Goal: Task Accomplishment & Management: Use online tool/utility

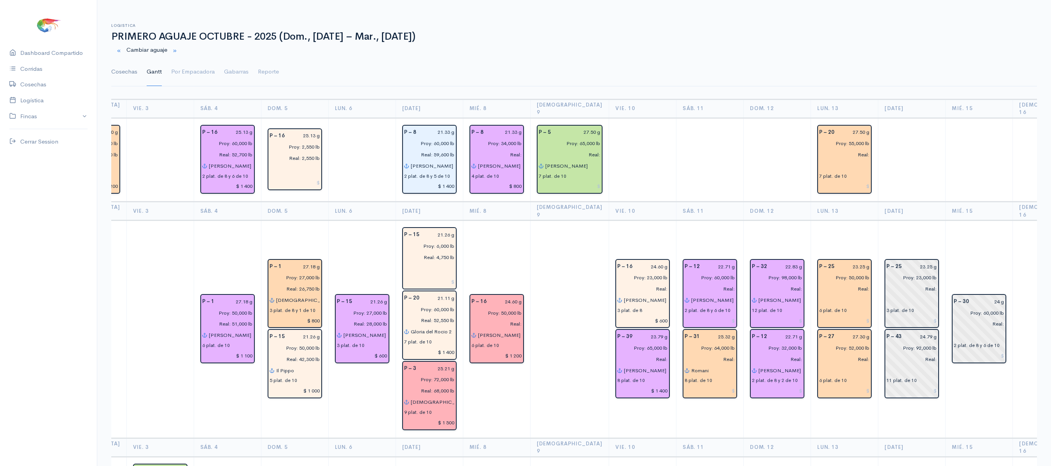
click at [126, 76] on link "Cosechas" at bounding box center [124, 72] width 26 height 28
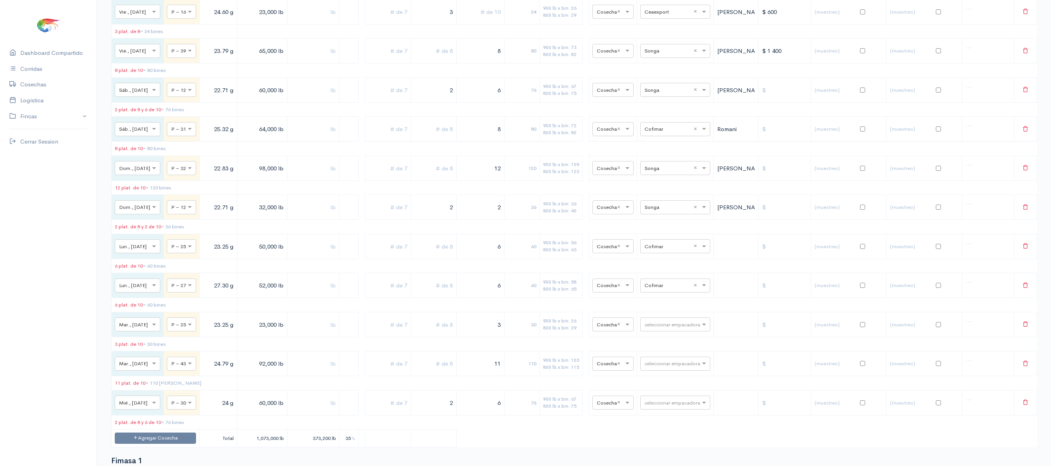
scroll to position [981, 0]
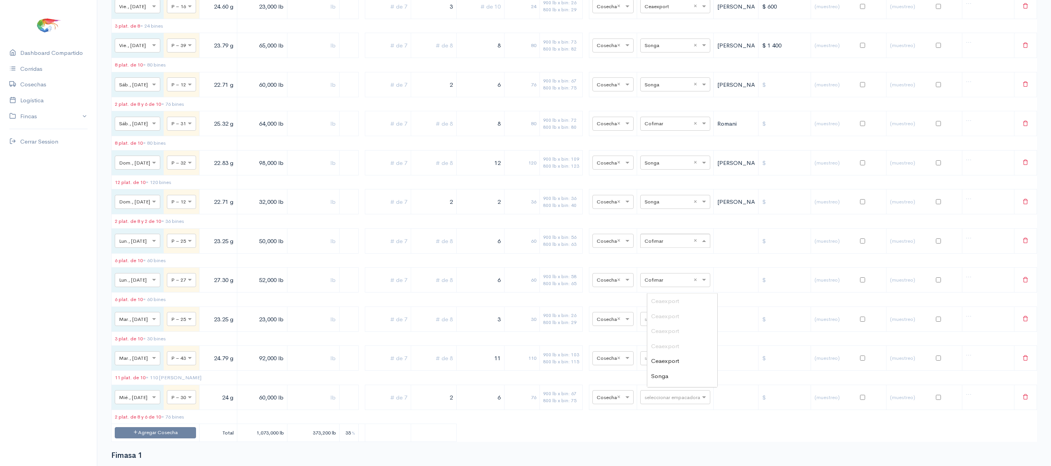
click at [686, 245] on input "text" at bounding box center [668, 240] width 47 height 9
type input "pro"
click at [680, 324] on div "Promarosa" at bounding box center [682, 331] width 70 height 15
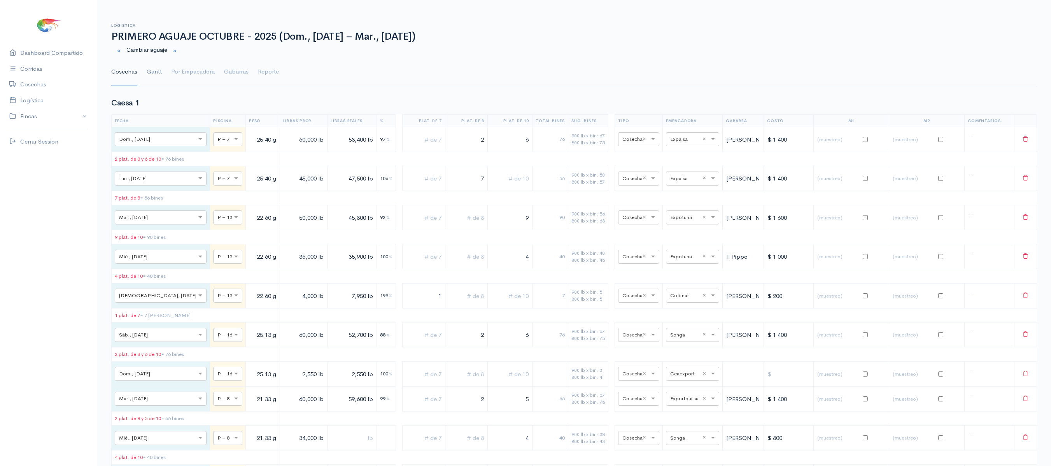
click at [152, 68] on link "Gantt" at bounding box center [154, 72] width 15 height 28
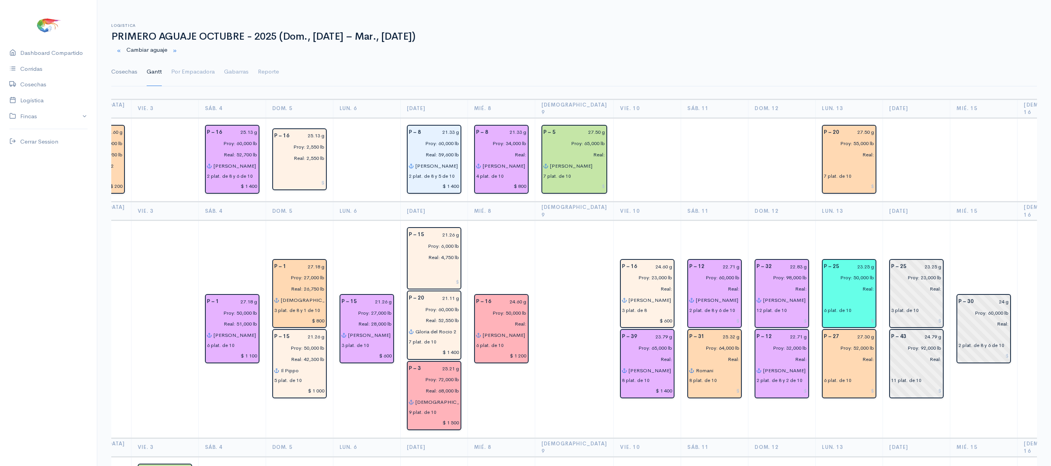
click at [116, 79] on link "Cosechas" at bounding box center [124, 72] width 26 height 28
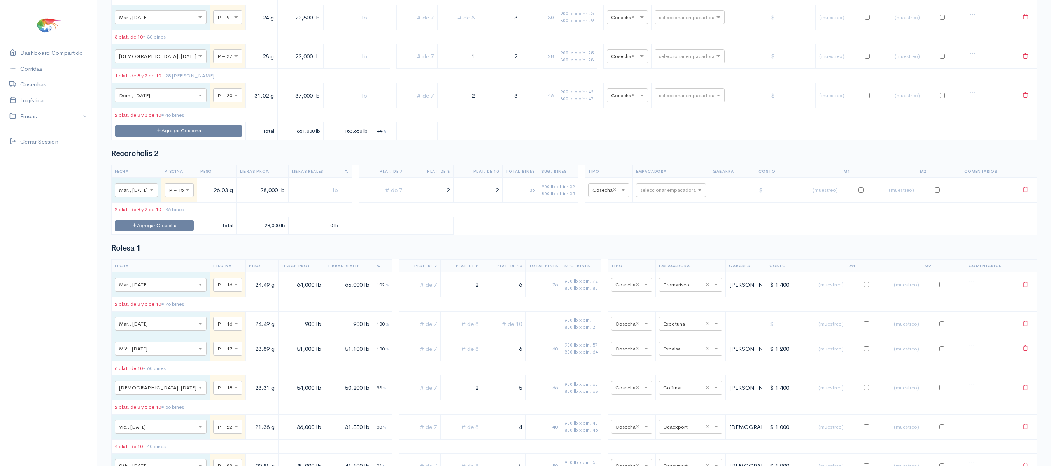
scroll to position [4836, 0]
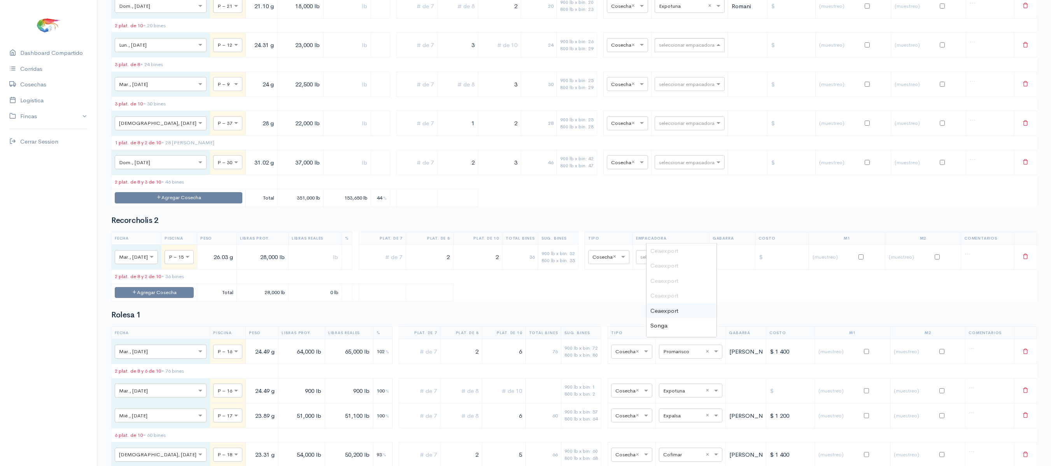
click at [661, 49] on input "text" at bounding box center [682, 44] width 47 height 9
type input "pro"
click at [683, 279] on div "Promarosa" at bounding box center [681, 280] width 70 height 15
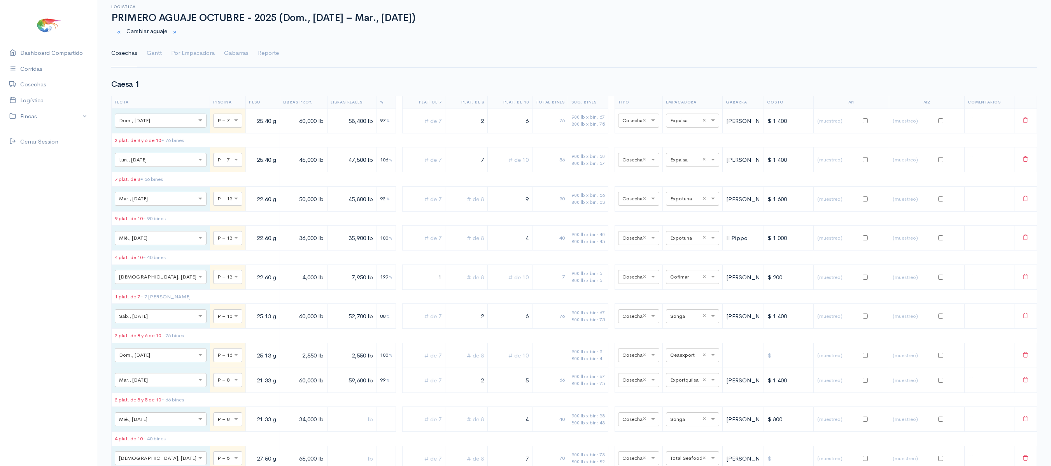
scroll to position [0, 0]
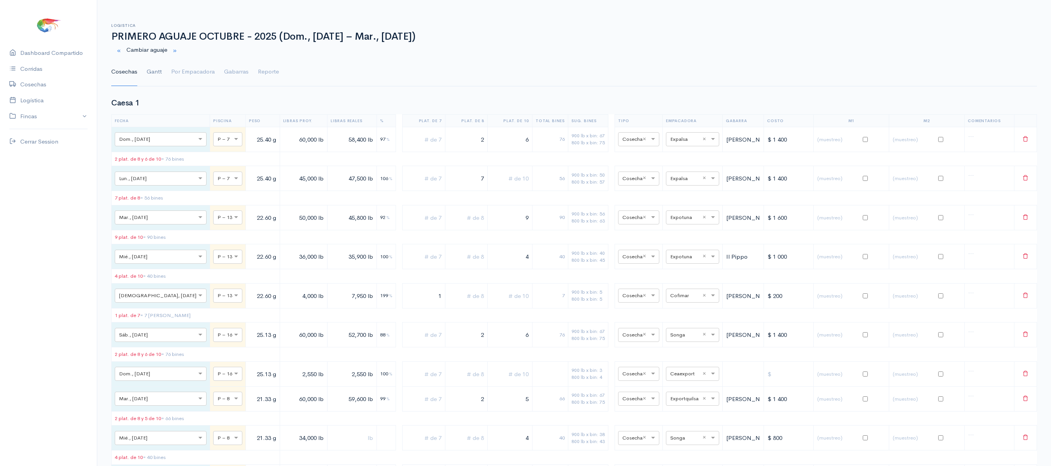
click at [159, 75] on link "Gantt" at bounding box center [154, 72] width 15 height 28
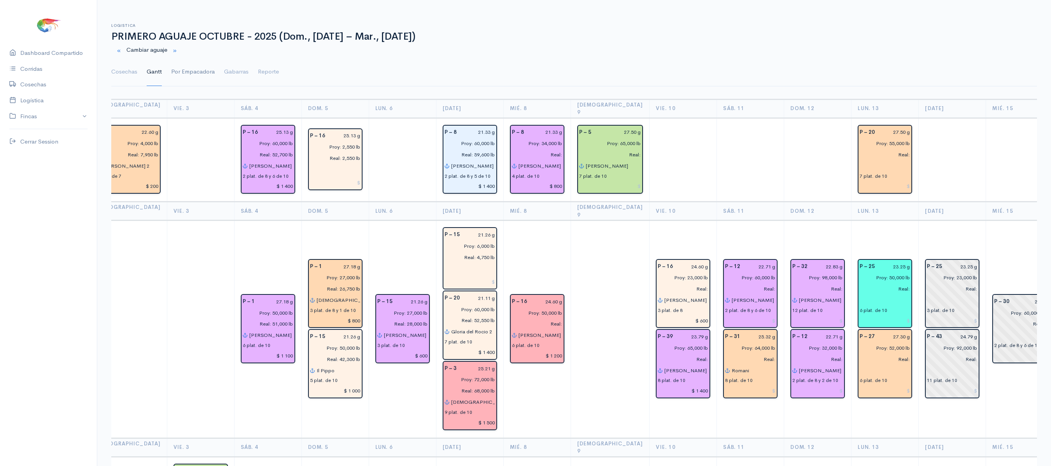
click at [184, 66] on link "Por Empacadora" at bounding box center [193, 72] width 44 height 28
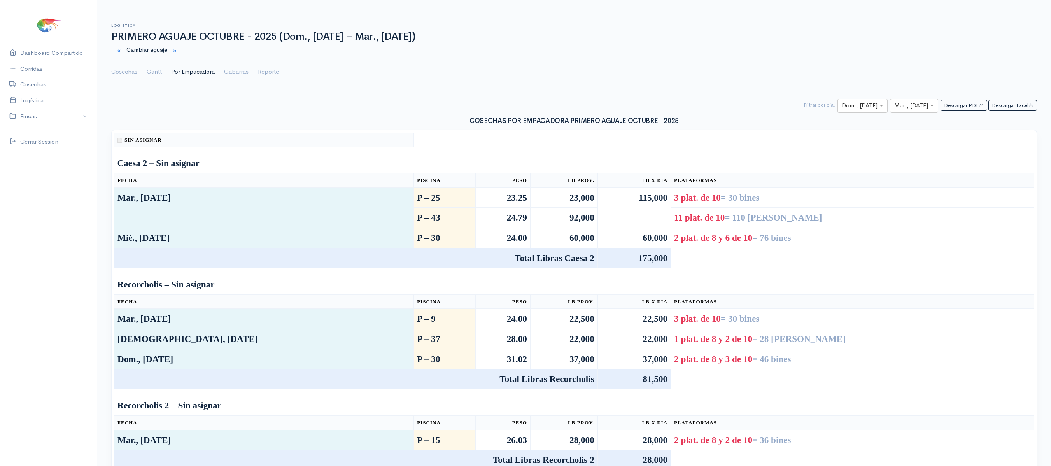
click at [853, 101] on div "× Dom., [DATE]" at bounding box center [862, 106] width 50 height 14
type input "12"
click at [851, 103] on input "text" at bounding box center [856, 106] width 28 height 10
type input "13"
click at [899, 107] on input "text" at bounding box center [907, 106] width 26 height 10
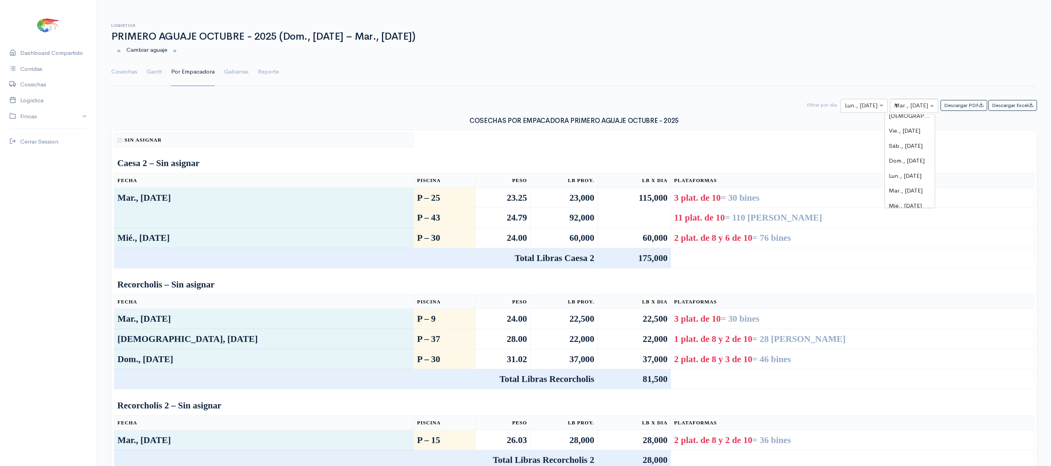
type input "13"
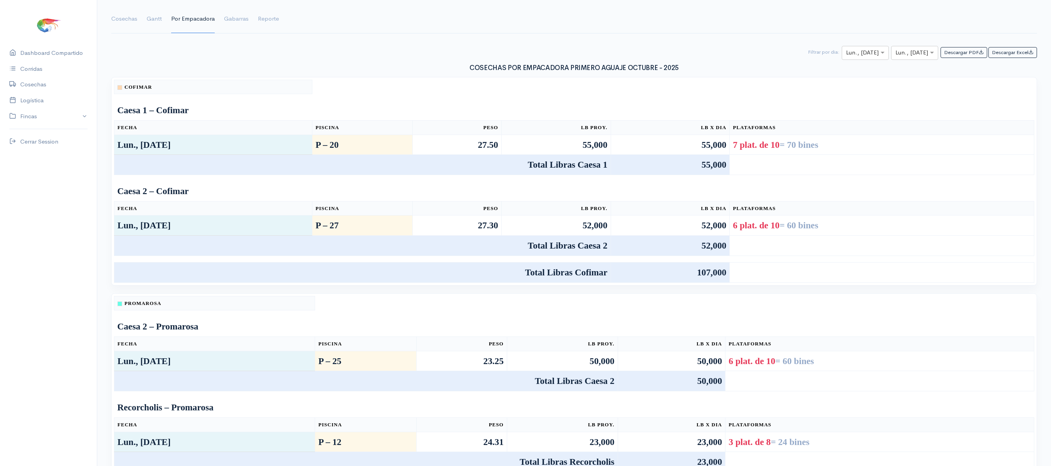
scroll to position [52, 0]
click at [125, 23] on link "Cosechas" at bounding box center [124, 20] width 26 height 28
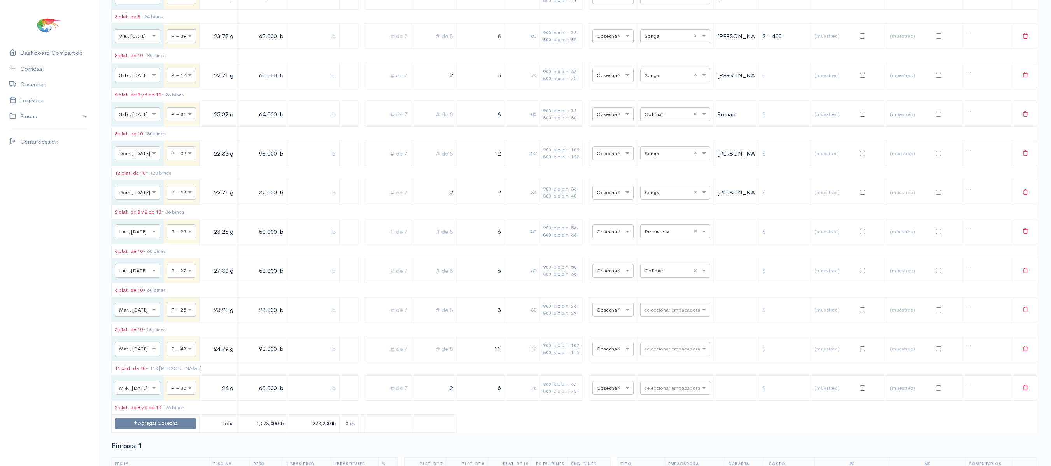
scroll to position [1000, 0]
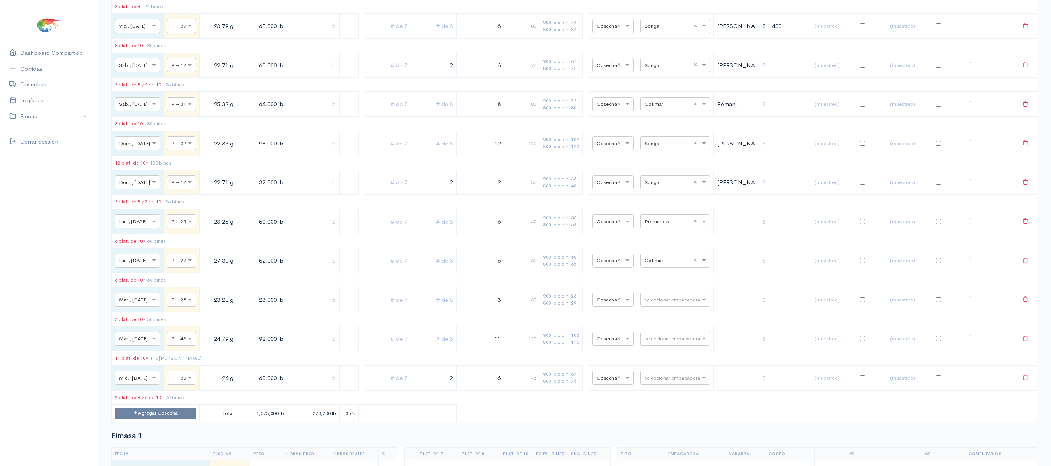
drag, startPoint x: 492, startPoint y: 265, endPoint x: 570, endPoint y: 270, distance: 77.9
click at [570, 234] on tr "× Lun., [DATE] × P – 25 23.25 g 50,000 lb 6 60 900 lb x bin: 56 800 lb x bin: 6…" at bounding box center [574, 221] width 925 height 25
type input "5"
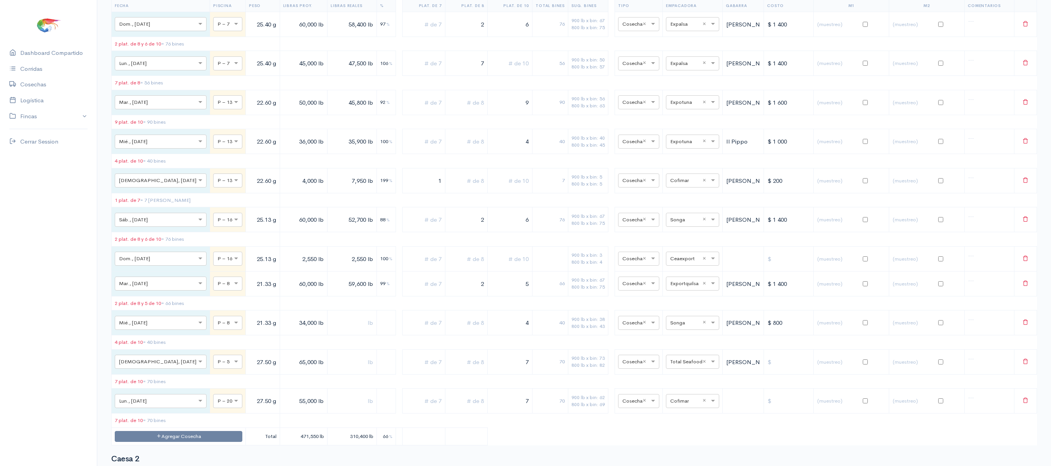
scroll to position [0, 0]
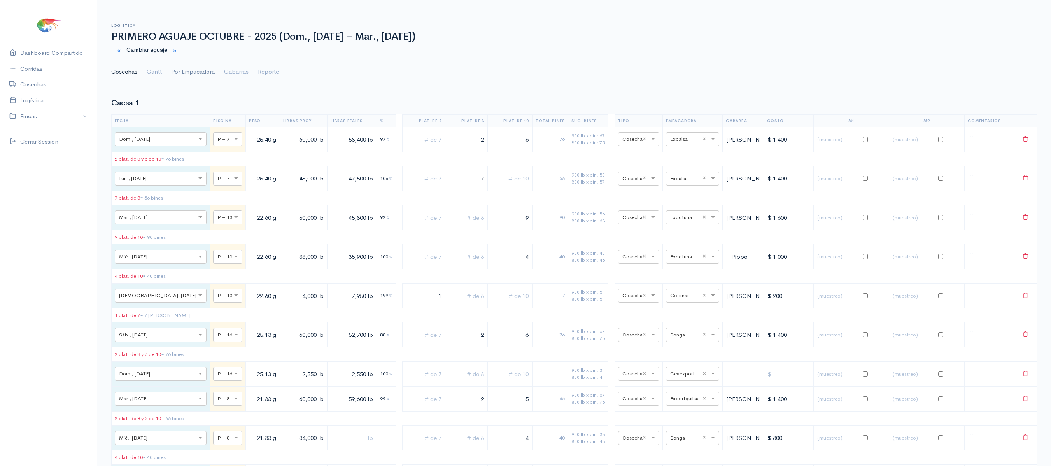
click at [188, 74] on link "Por Empacadora" at bounding box center [193, 72] width 44 height 28
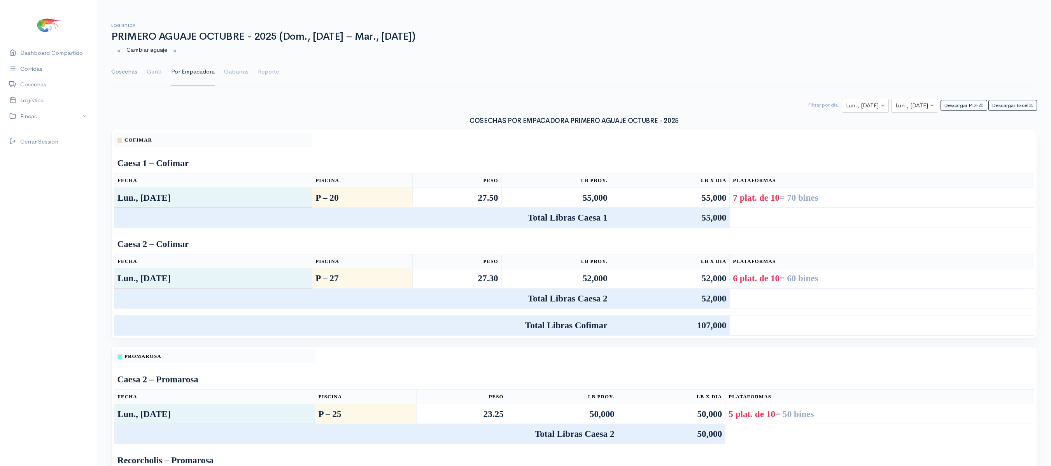
click at [131, 77] on link "Cosechas" at bounding box center [124, 72] width 26 height 28
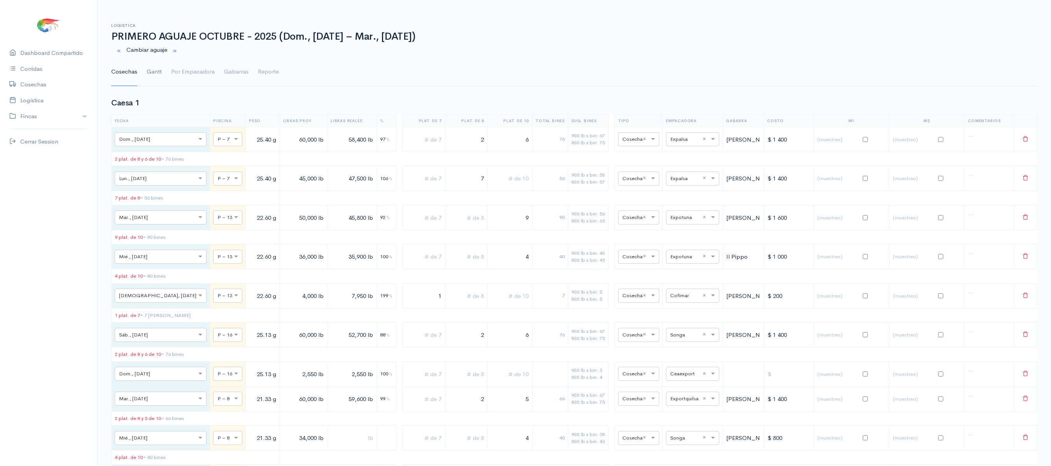
click at [160, 72] on link "Gantt" at bounding box center [154, 72] width 15 height 28
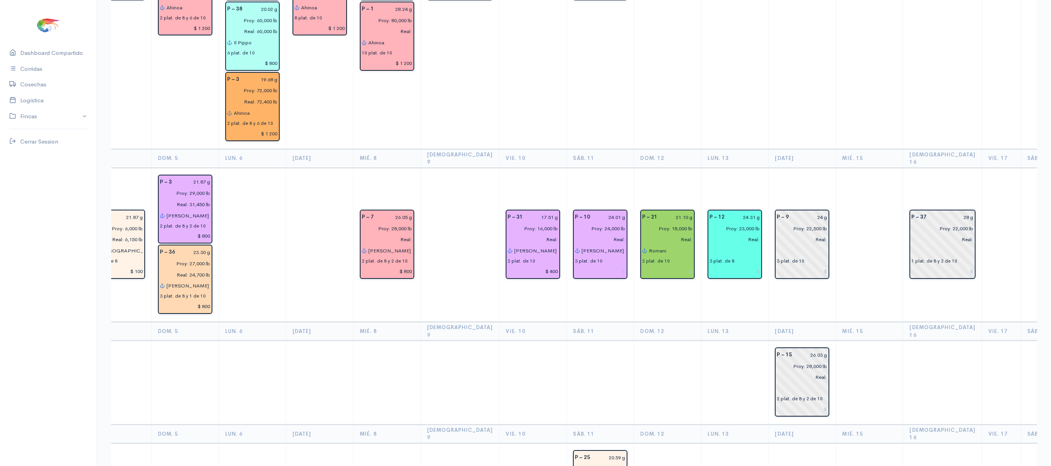
scroll to position [0, 506]
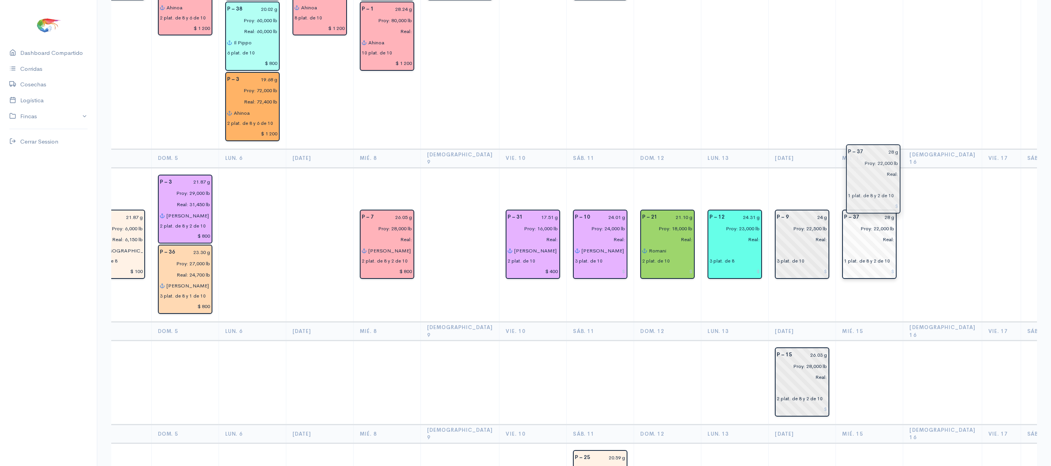
drag, startPoint x: 917, startPoint y: 180, endPoint x: 854, endPoint y: 180, distance: 63.0
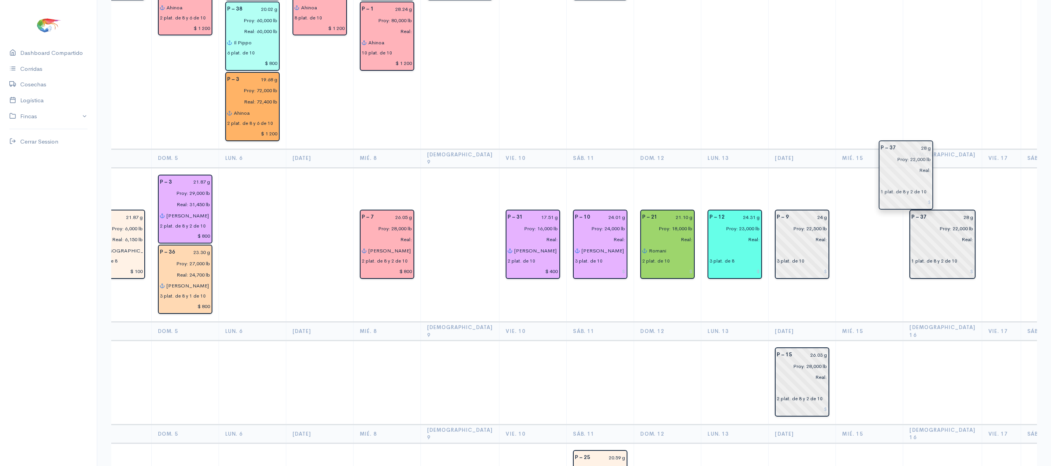
drag, startPoint x: 844, startPoint y: 176, endPoint x: 904, endPoint y: 172, distance: 60.0
click at [982, 168] on td at bounding box center [1001, 245] width 39 height 154
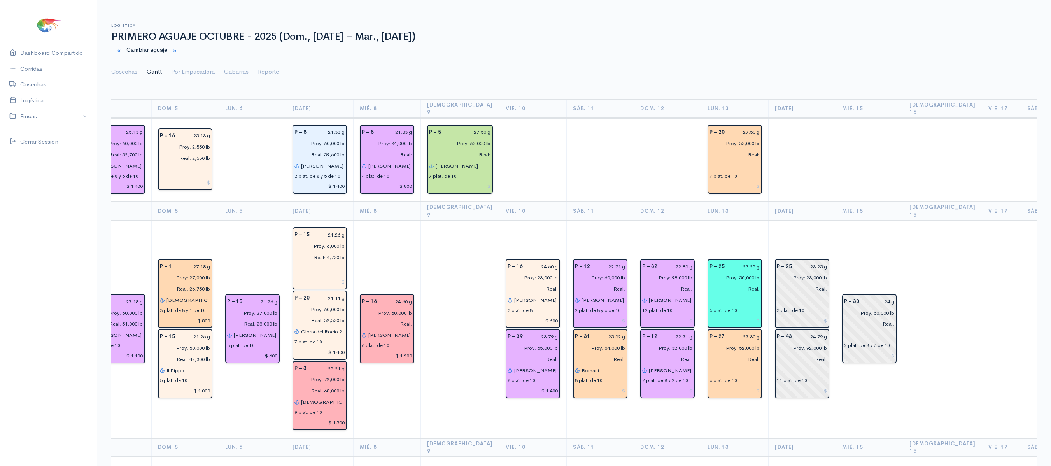
scroll to position [2, 0]
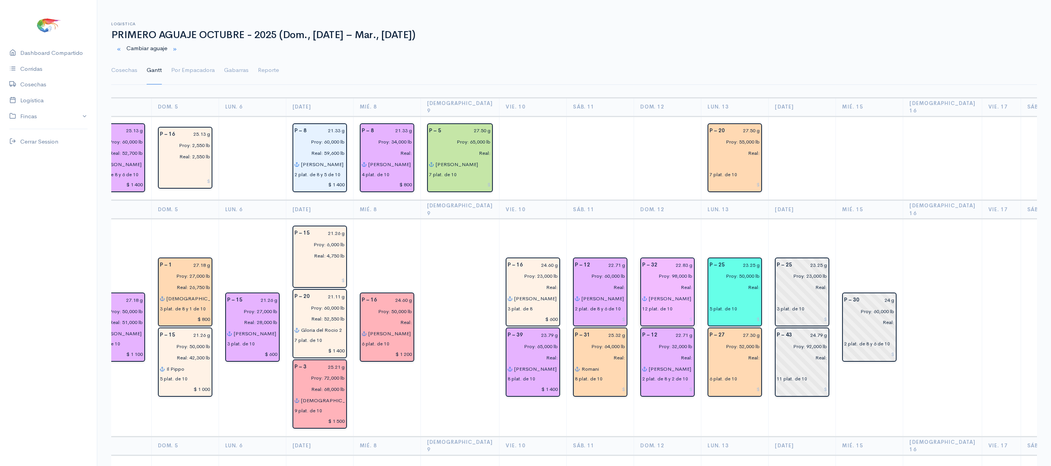
drag, startPoint x: 609, startPoint y: 345, endPoint x: 664, endPoint y: 291, distance: 77.0
click at [664, 291] on td "P – 32 22.83 g Proy: 98,000 lb Real: [PERSON_NAME] (8) - [PERSON_NAME] 2 (4) 12…" at bounding box center [667, 327] width 67 height 217
click at [772, 400] on td "P – 25 23.25 g Proy: 23,000 lb Real: 3 plat. de 10 P – 43 24.79 g Proy: 92,000 …" at bounding box center [802, 327] width 67 height 217
click at [114, 68] on link "Cosechas" at bounding box center [124, 70] width 26 height 28
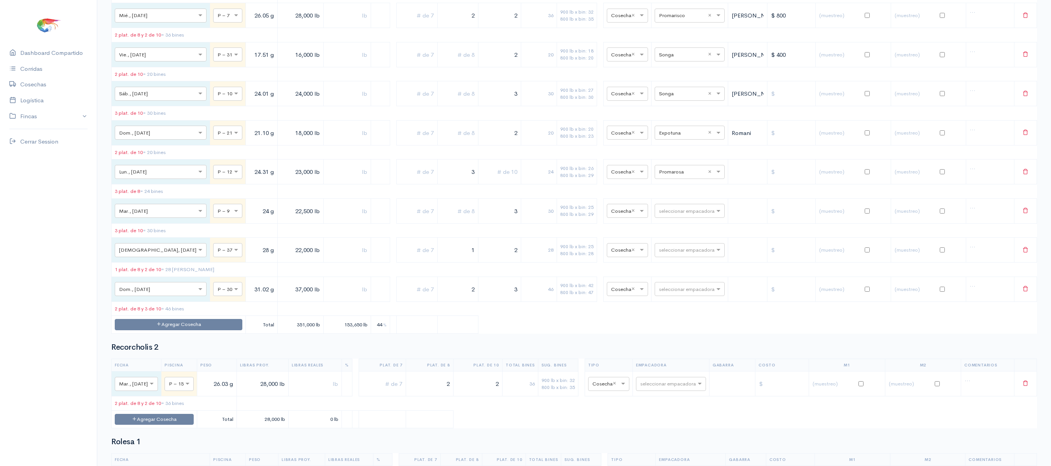
scroll to position [4716, 0]
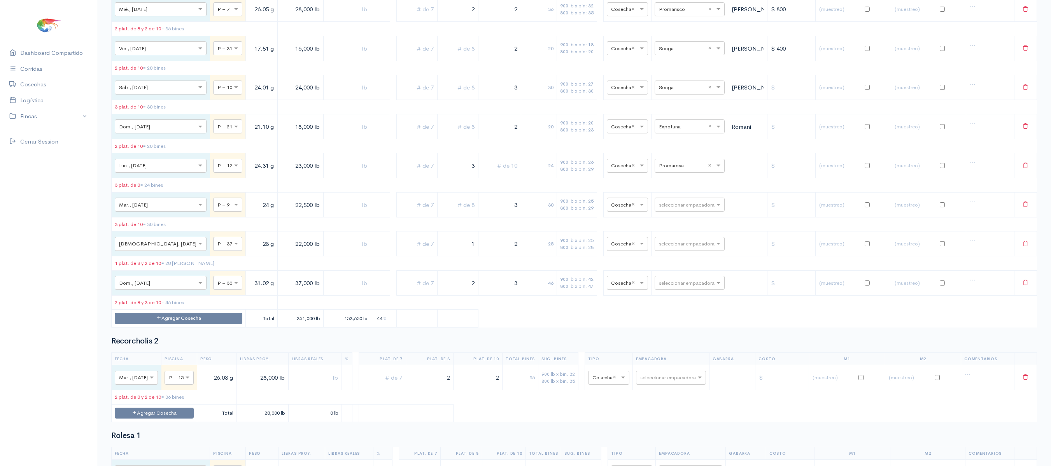
click at [660, 170] on input "text" at bounding box center [682, 165] width 47 height 9
type input "son"
click at [662, 371] on span "Songa" at bounding box center [658, 371] width 17 height 7
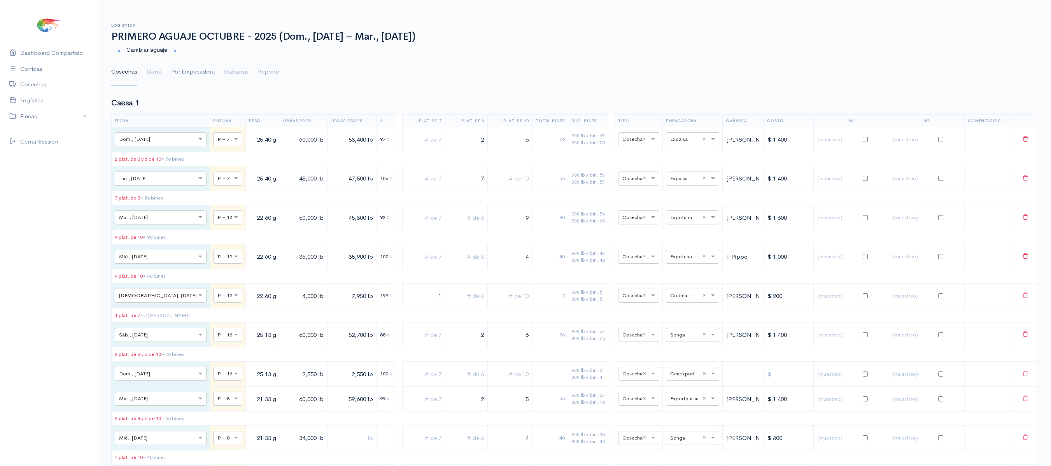
click at [186, 73] on link "Por Empacadora" at bounding box center [193, 72] width 44 height 28
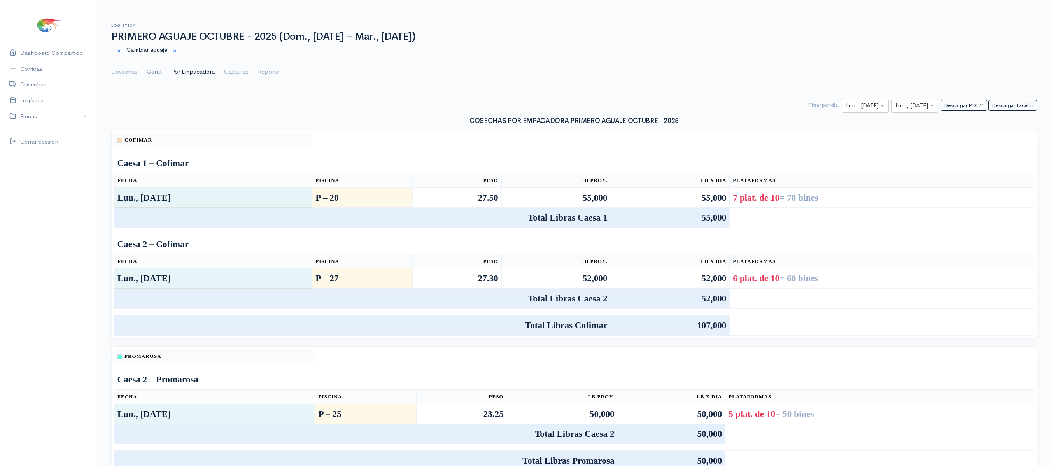
click at [151, 71] on link "Gantt" at bounding box center [154, 72] width 15 height 28
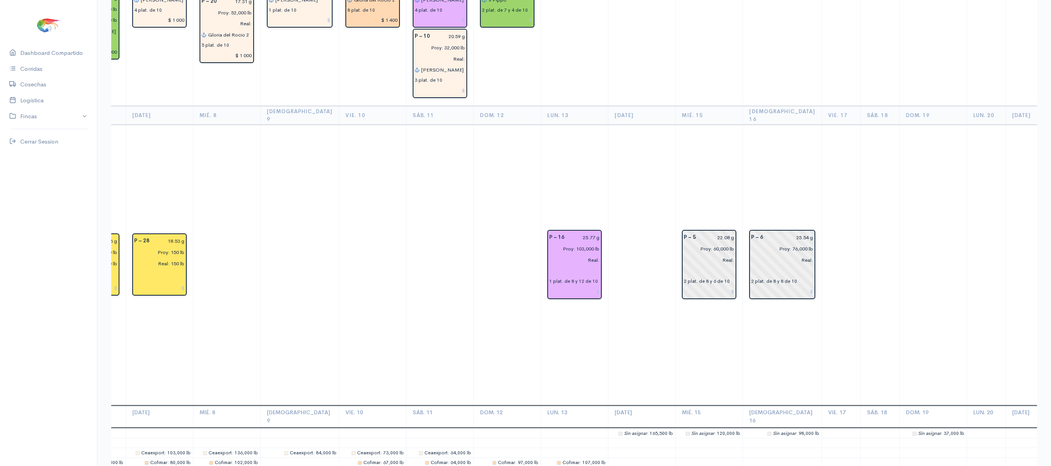
scroll to position [2137, 0]
